Goal: Information Seeking & Learning: Find specific fact

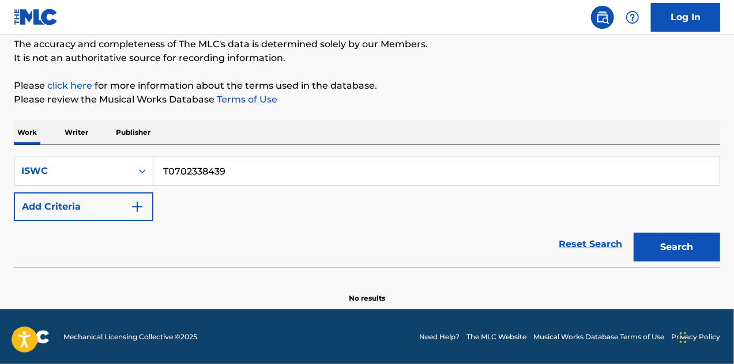
click at [239, 178] on input "T0702338439" at bounding box center [436, 171] width 566 height 28
click at [70, 174] on div "ISWC" at bounding box center [73, 171] width 104 height 14
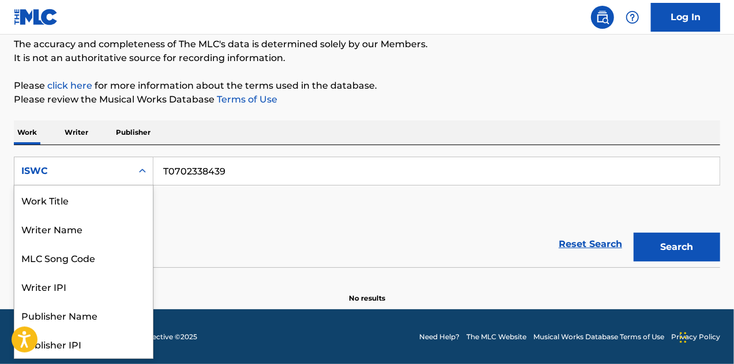
scroll to position [58, 0]
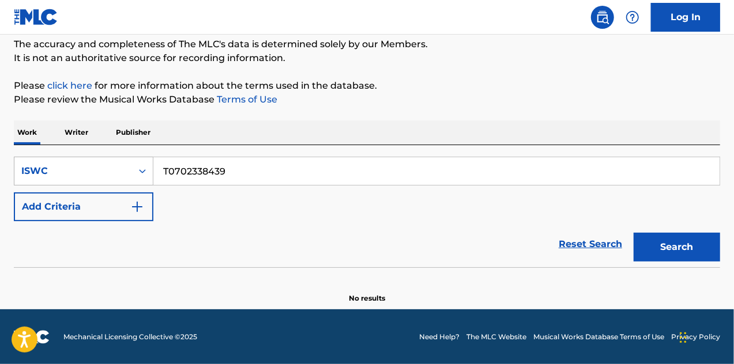
click at [133, 171] on div "Search Form" at bounding box center [142, 171] width 21 height 21
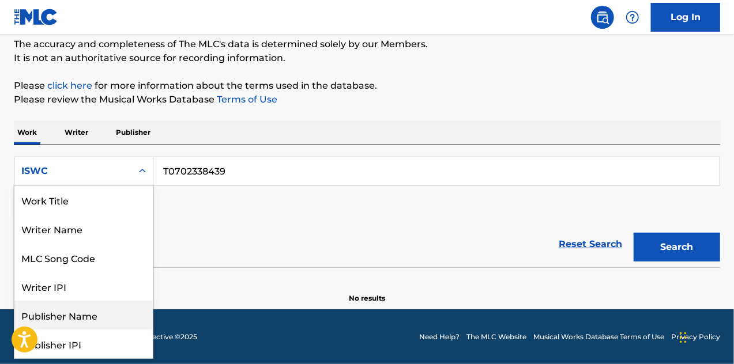
scroll to position [0, 0]
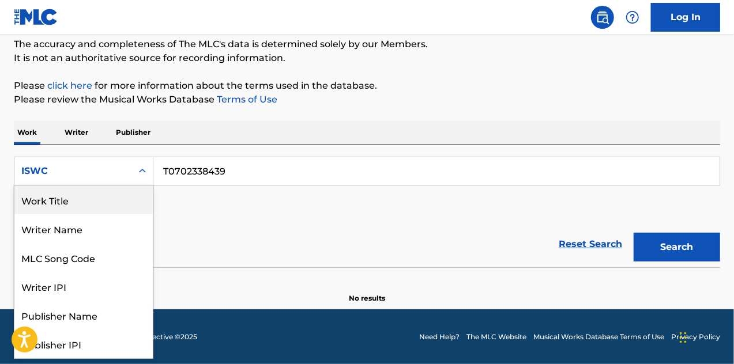
click at [80, 203] on div "Work Title" at bounding box center [83, 200] width 138 height 29
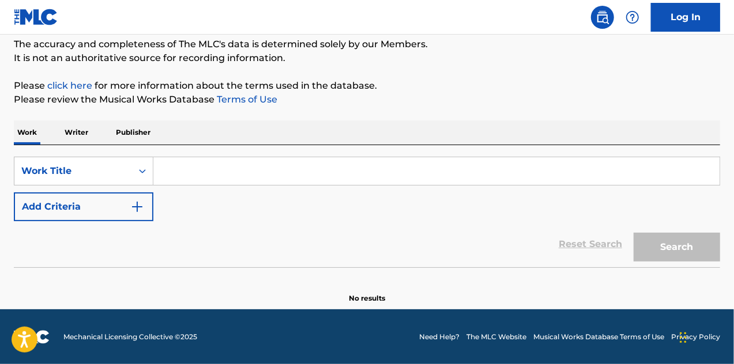
click at [193, 163] on input "Search Form" at bounding box center [436, 171] width 566 height 28
paste input "C0DE"
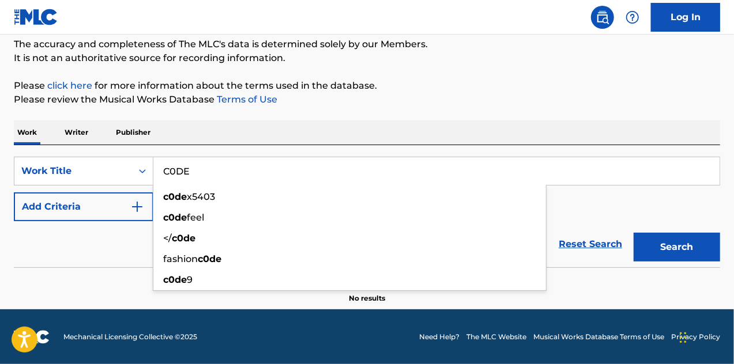
type input "C0DE"
click at [128, 208] on button "Add Criteria" at bounding box center [84, 207] width 140 height 29
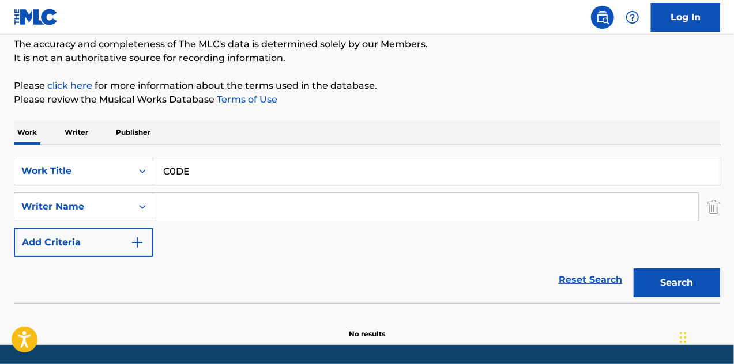
click at [219, 200] on input "Search Form" at bounding box center [425, 207] width 545 height 28
paste input "[PERSON_NAME]"
type input "[PERSON_NAME]"
click at [662, 276] on button "Search" at bounding box center [677, 283] width 86 height 29
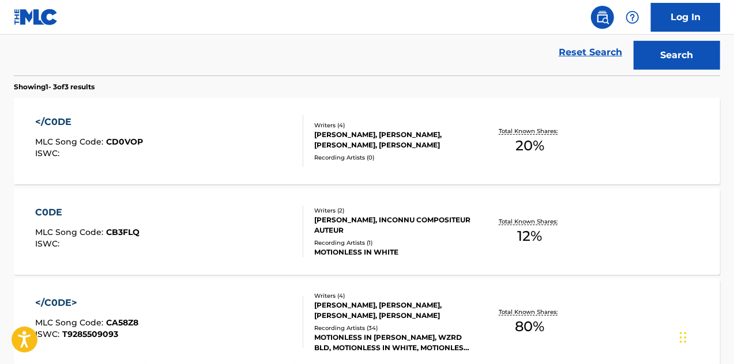
scroll to position [330, 0]
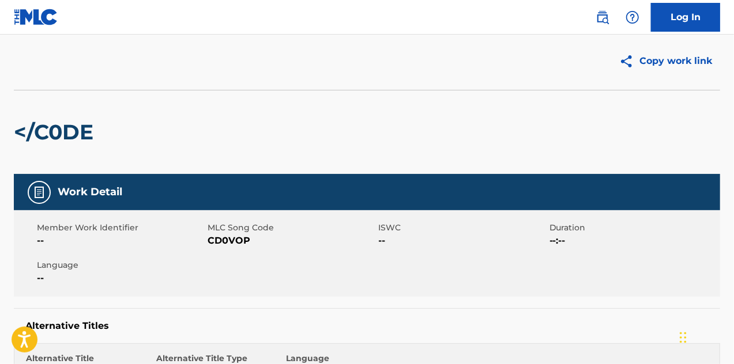
scroll to position [10, 0]
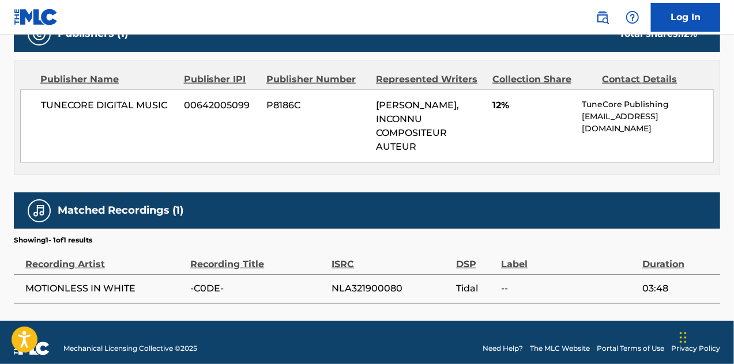
scroll to position [541, 0]
